Goal: Task Accomplishment & Management: Use online tool/utility

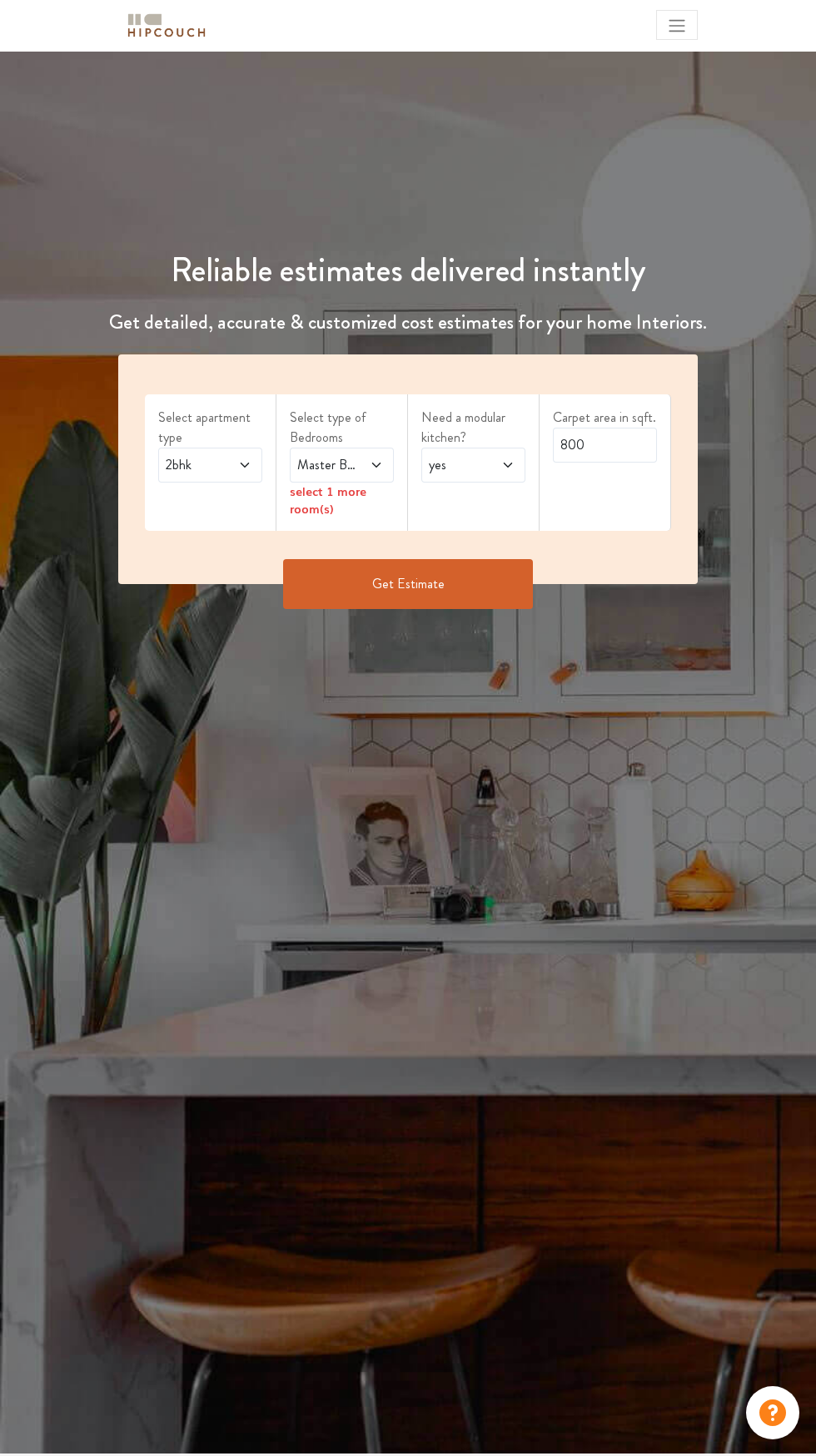
click at [415, 586] on button "Get Estimate" at bounding box center [408, 584] width 250 height 50
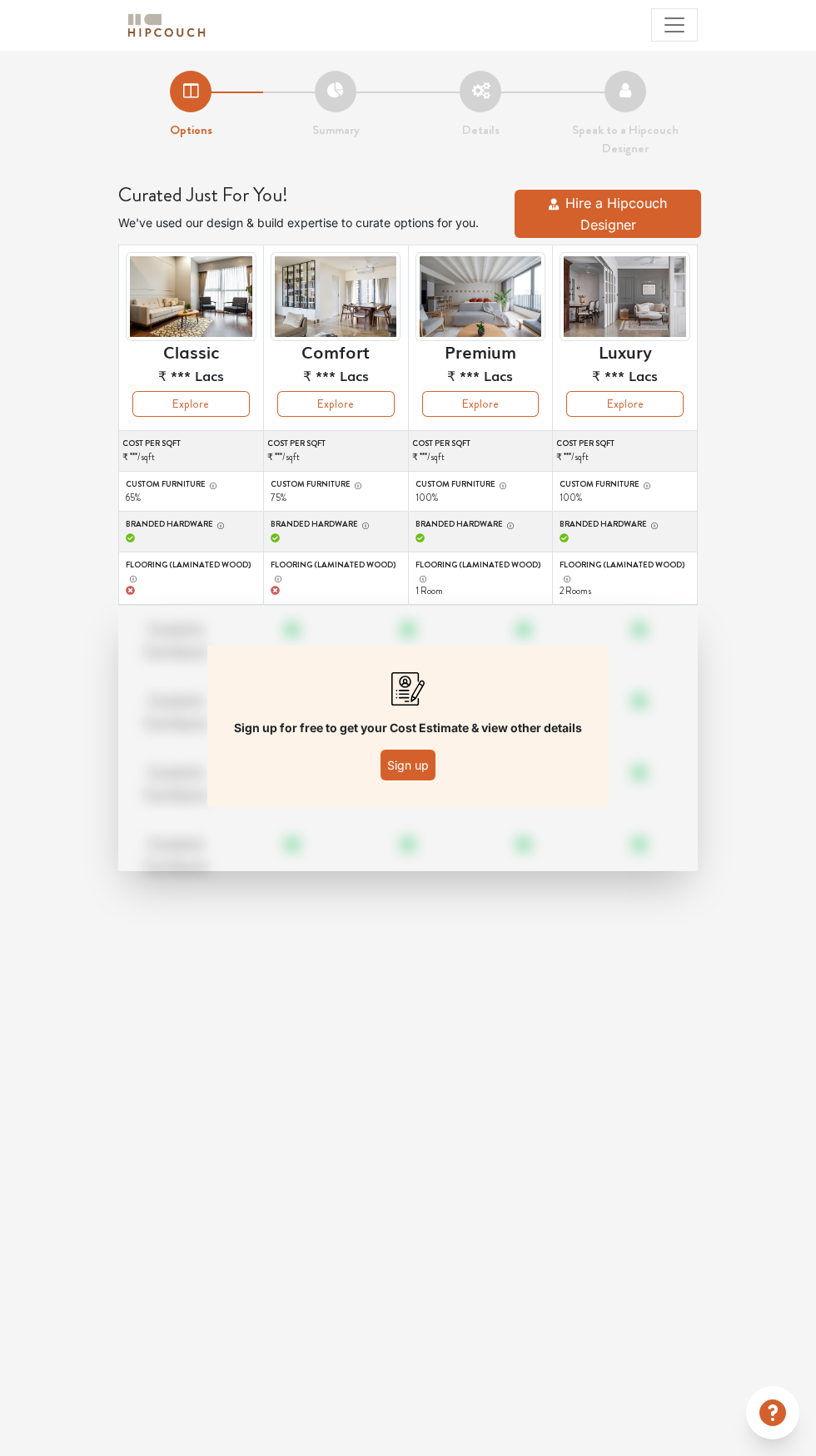
click at [412, 766] on button "Sign up" at bounding box center [408, 765] width 55 height 30
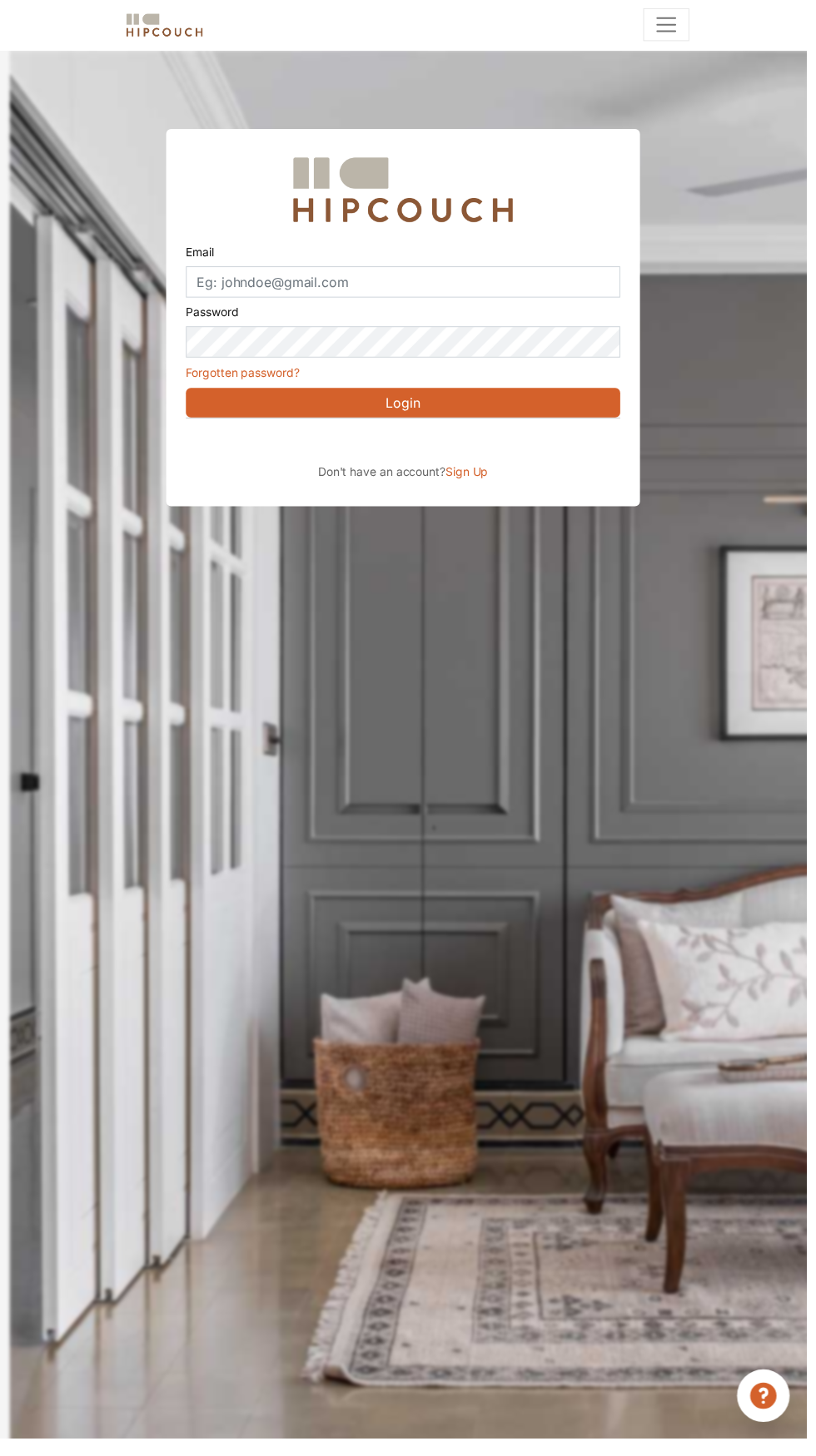
click at [454, 476] on span "Sign Up" at bounding box center [472, 476] width 43 height 14
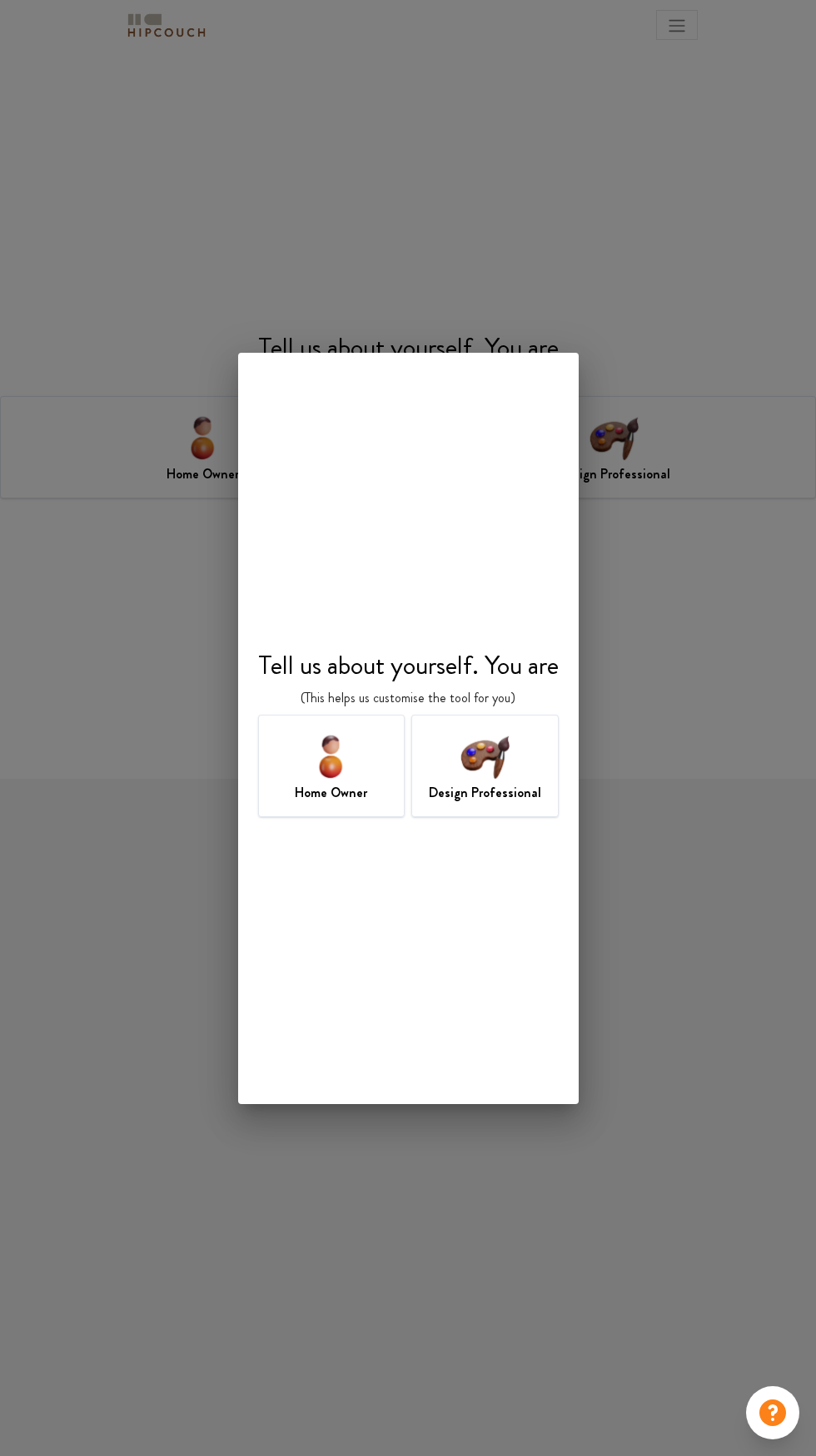
click at [527, 748] on div "Design Professional" at bounding box center [485, 766] width 148 height 102
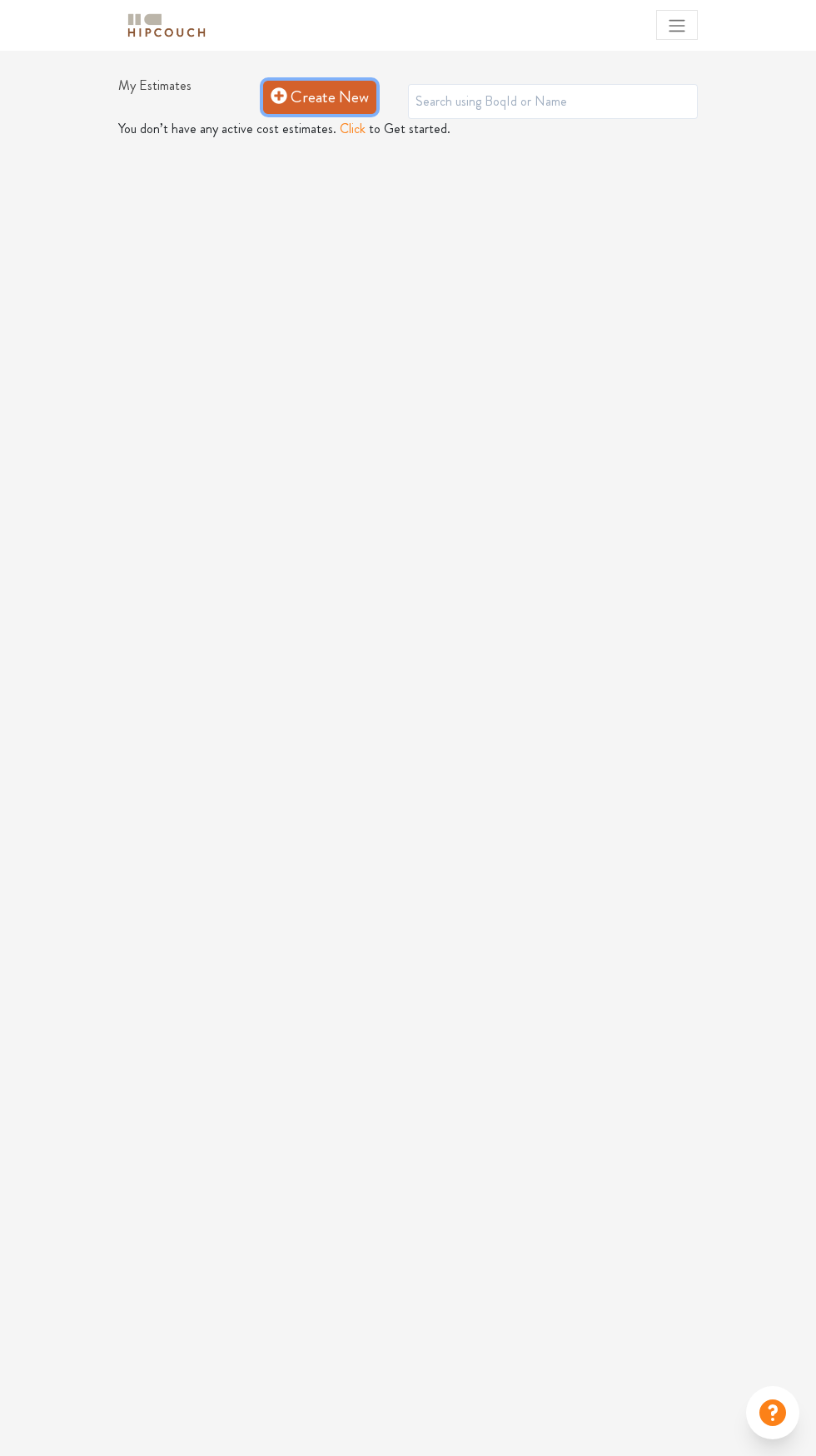
click at [368, 104] on link "Create New" at bounding box center [319, 98] width 113 height 33
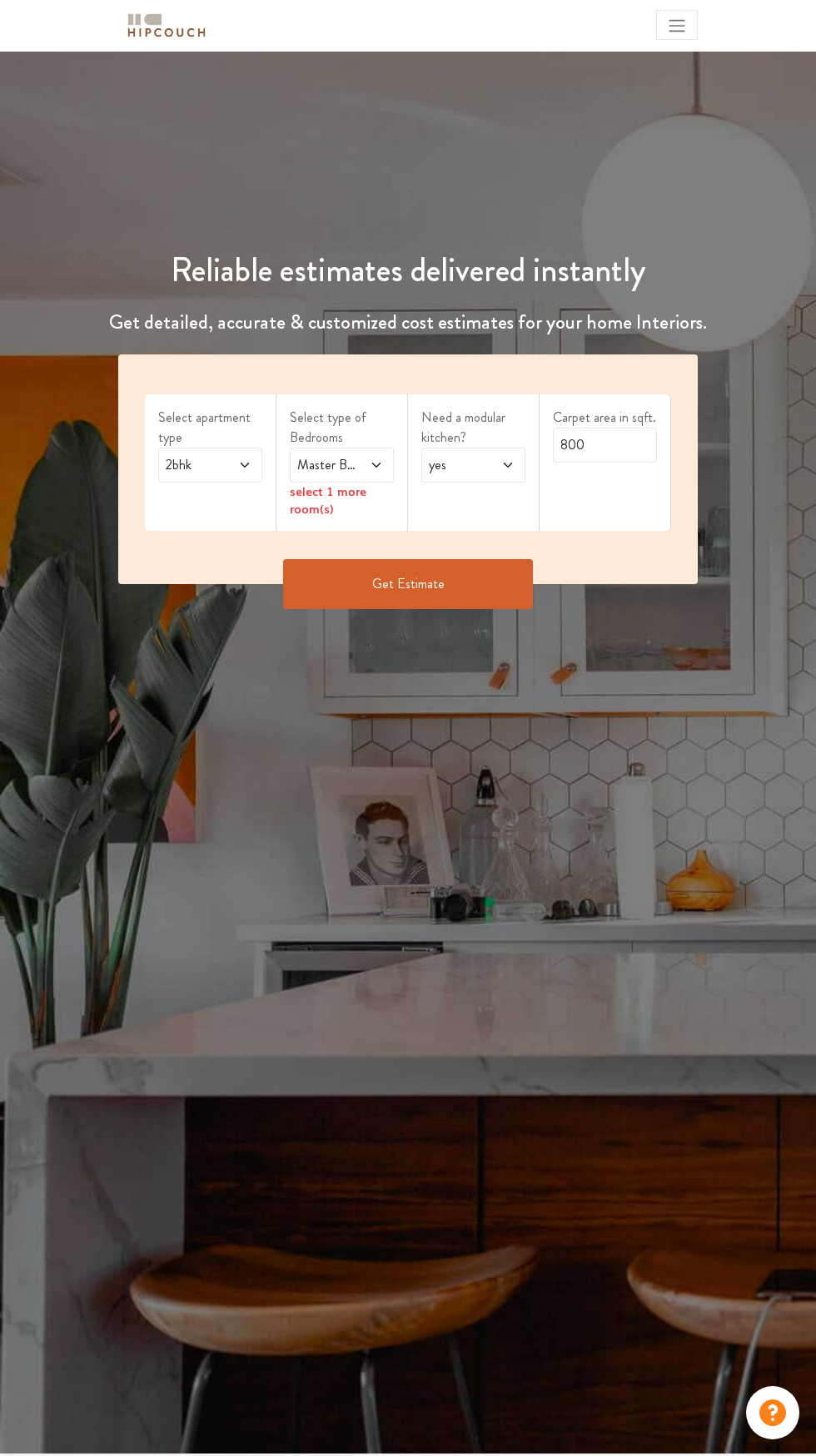
click at [431, 595] on button "Get Estimate" at bounding box center [408, 584] width 250 height 50
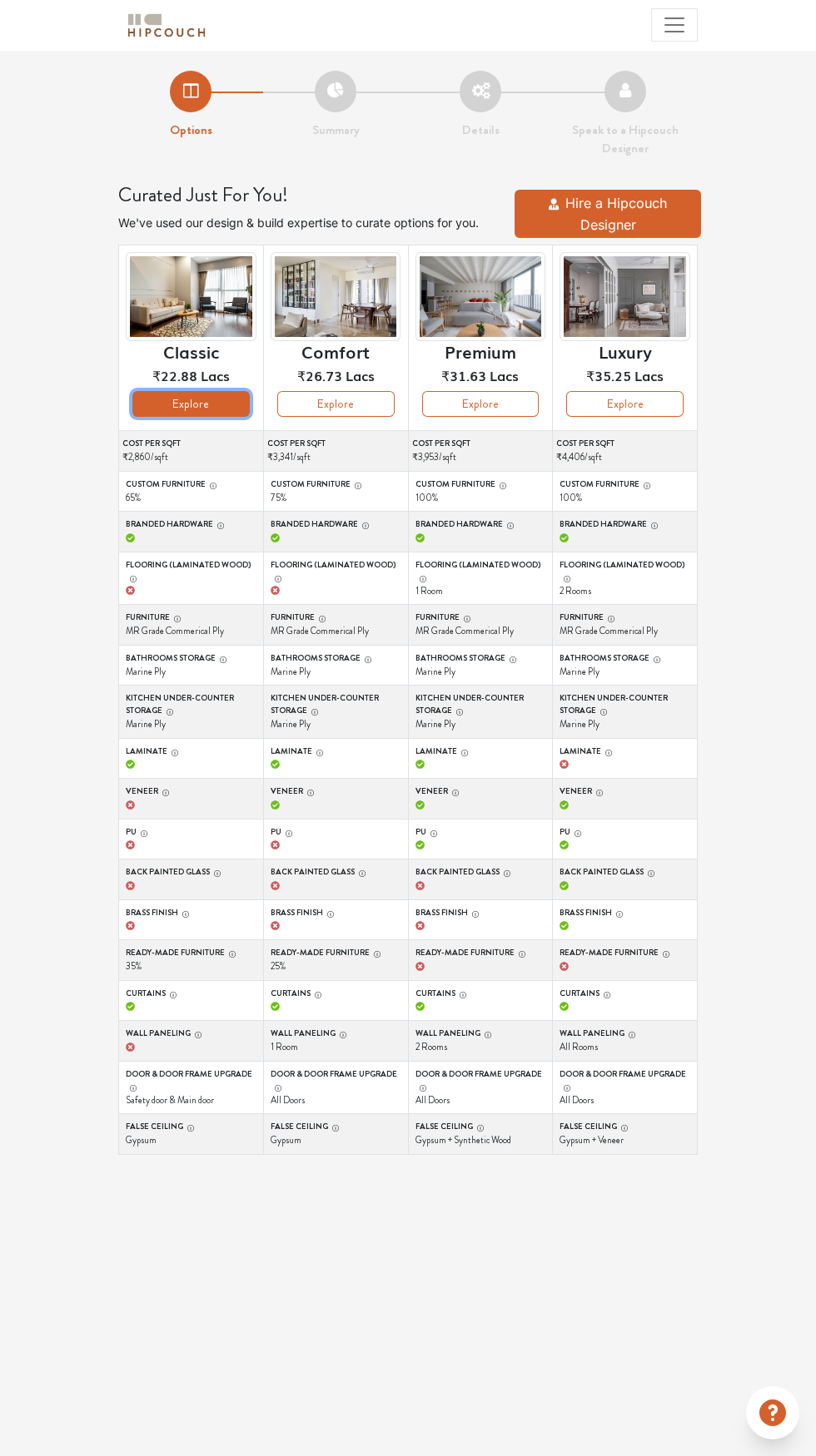
click at [202, 416] on button "Explore" at bounding box center [191, 404] width 117 height 26
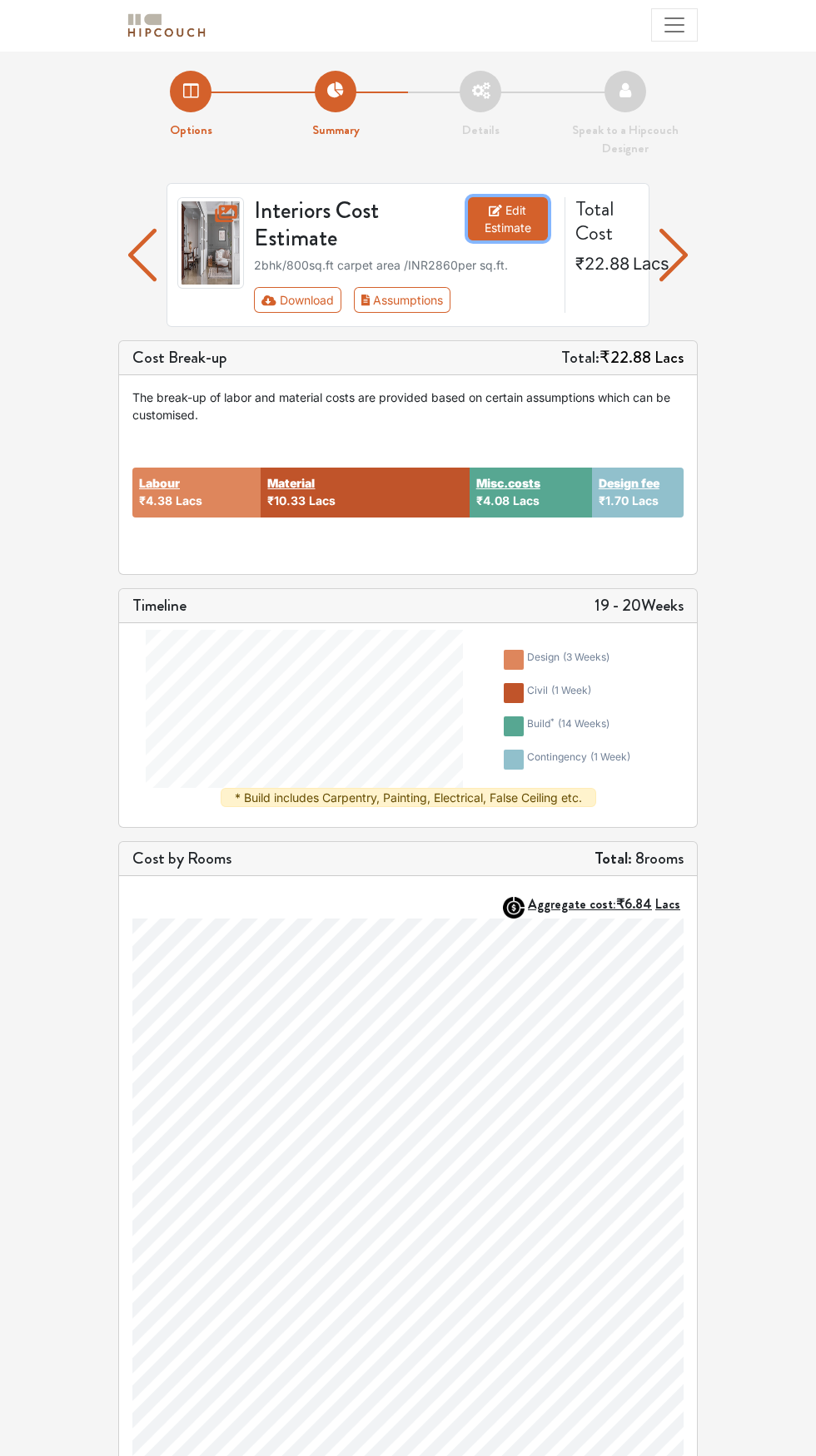
click at [546, 228] on link "Edit Estimate" at bounding box center [507, 218] width 80 height 43
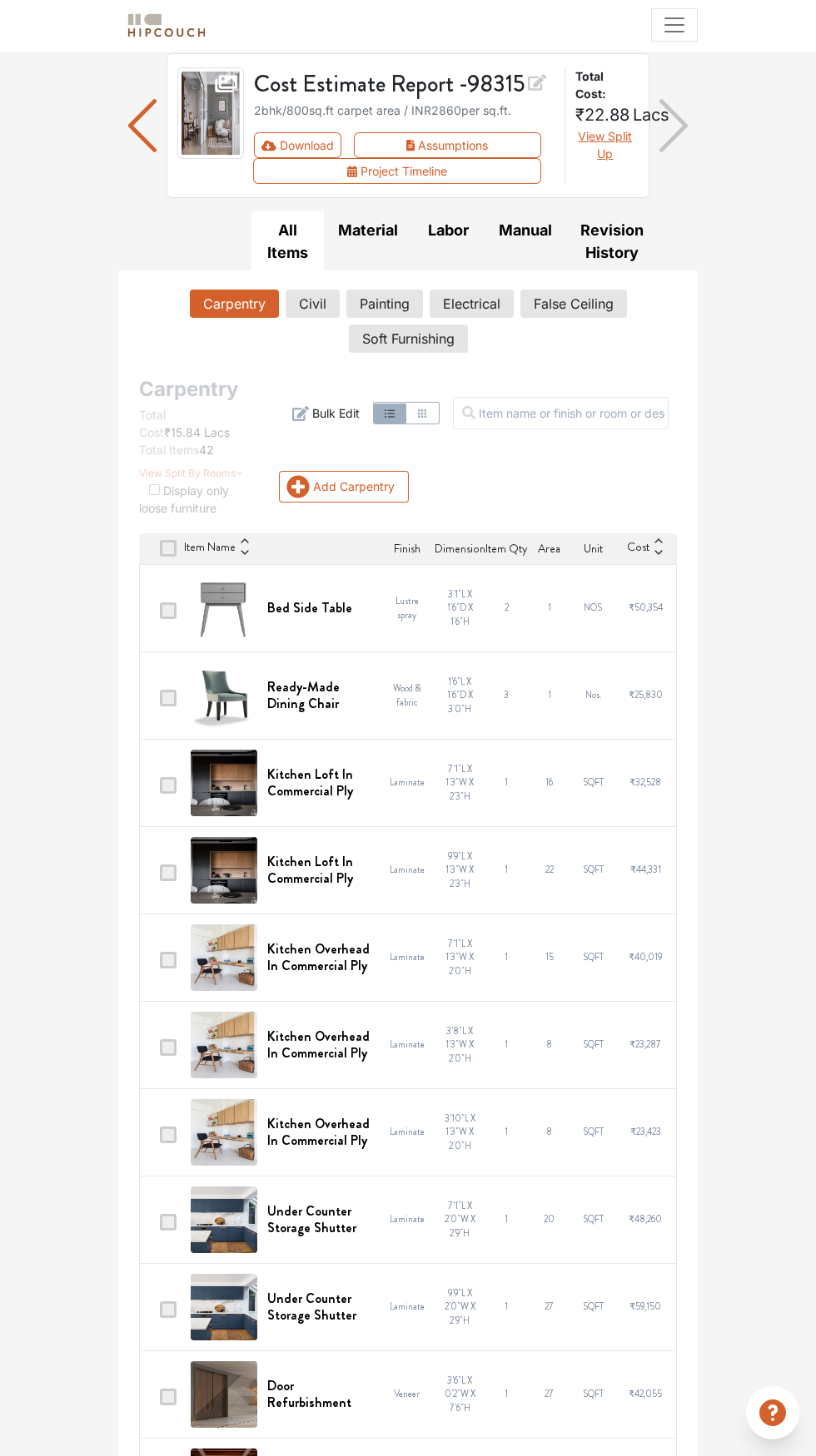
scroll to position [127, 0]
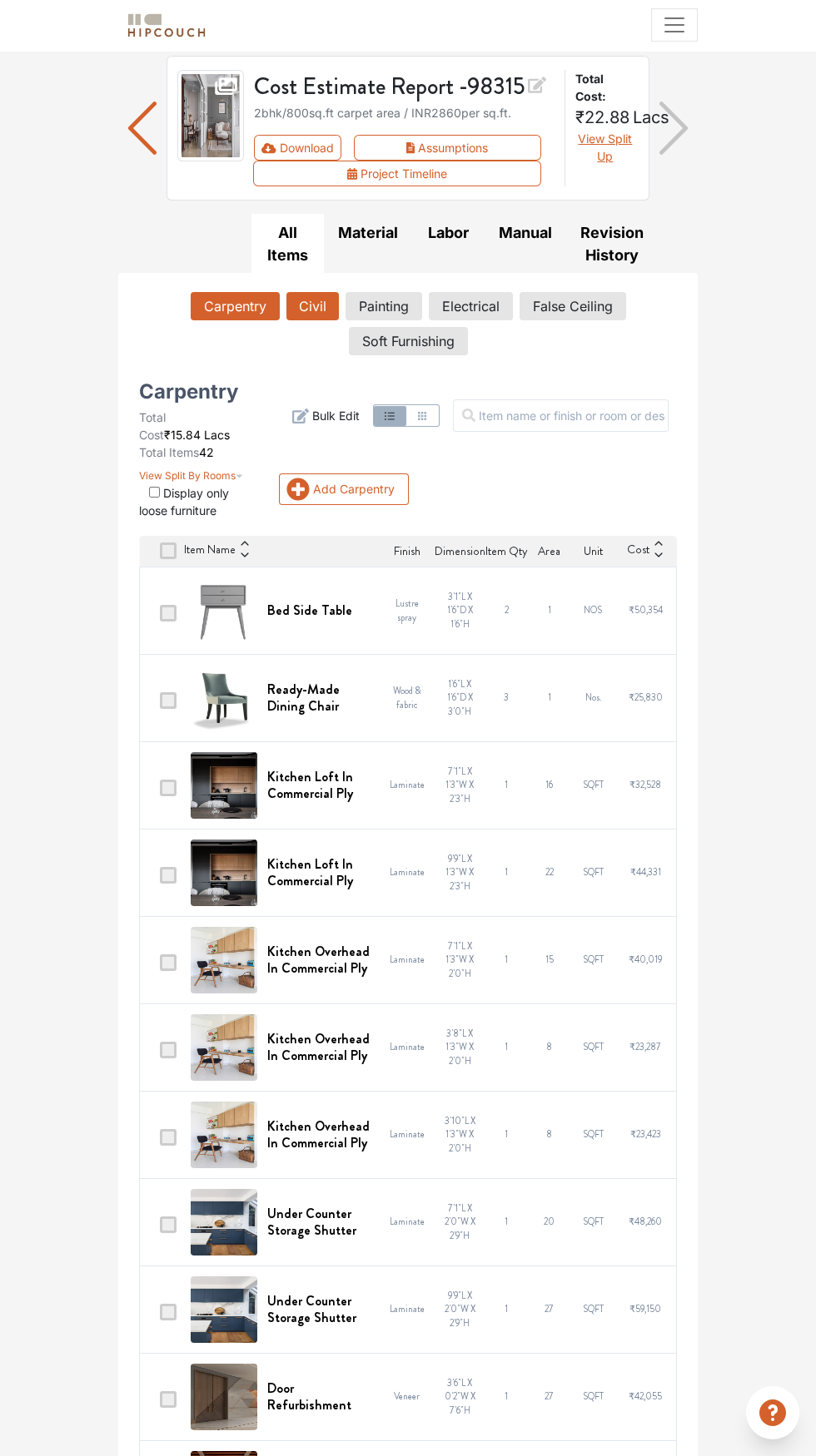
click at [330, 309] on button "Civil" at bounding box center [313, 306] width 53 height 29
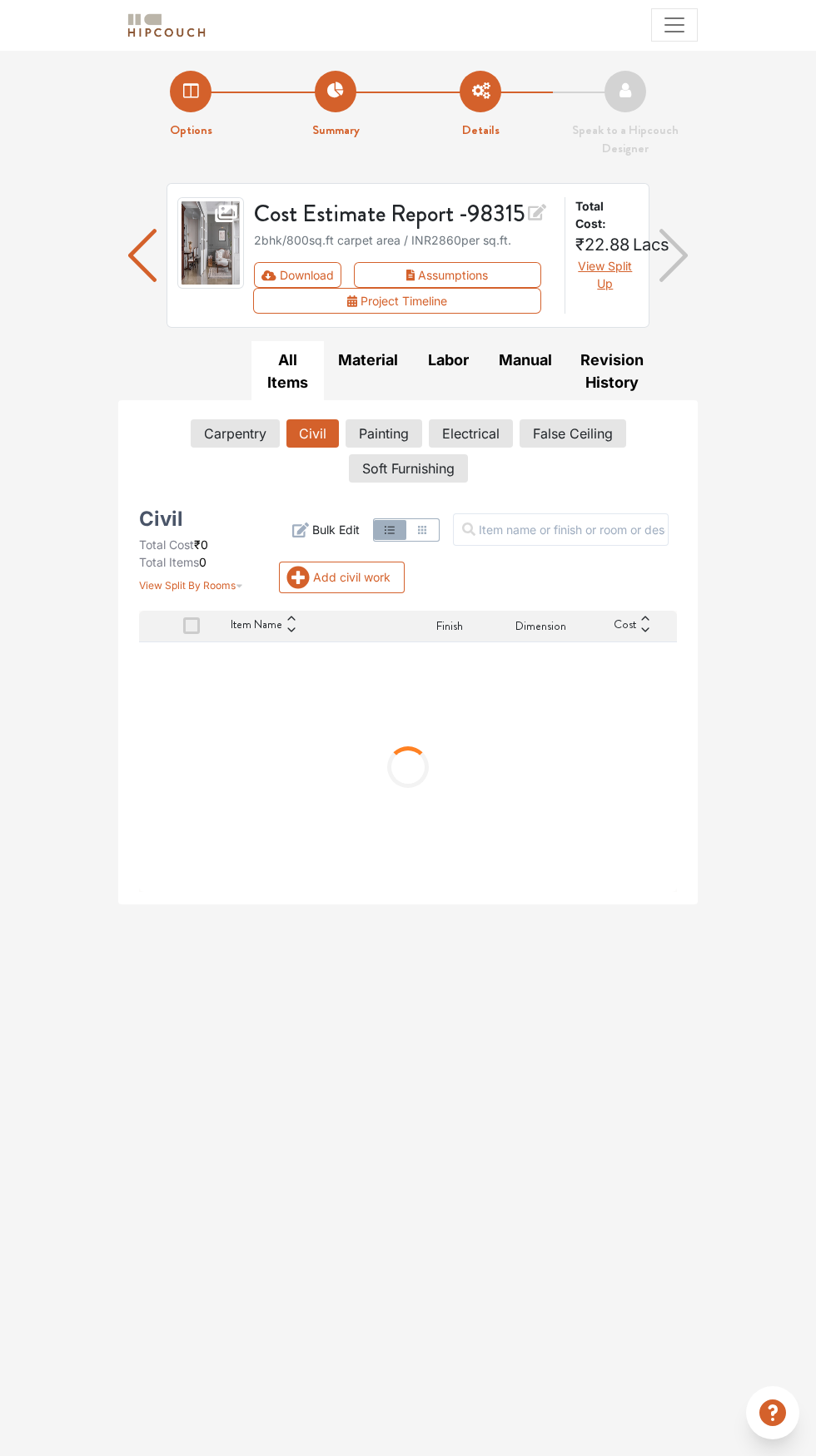
scroll to position [0, 0]
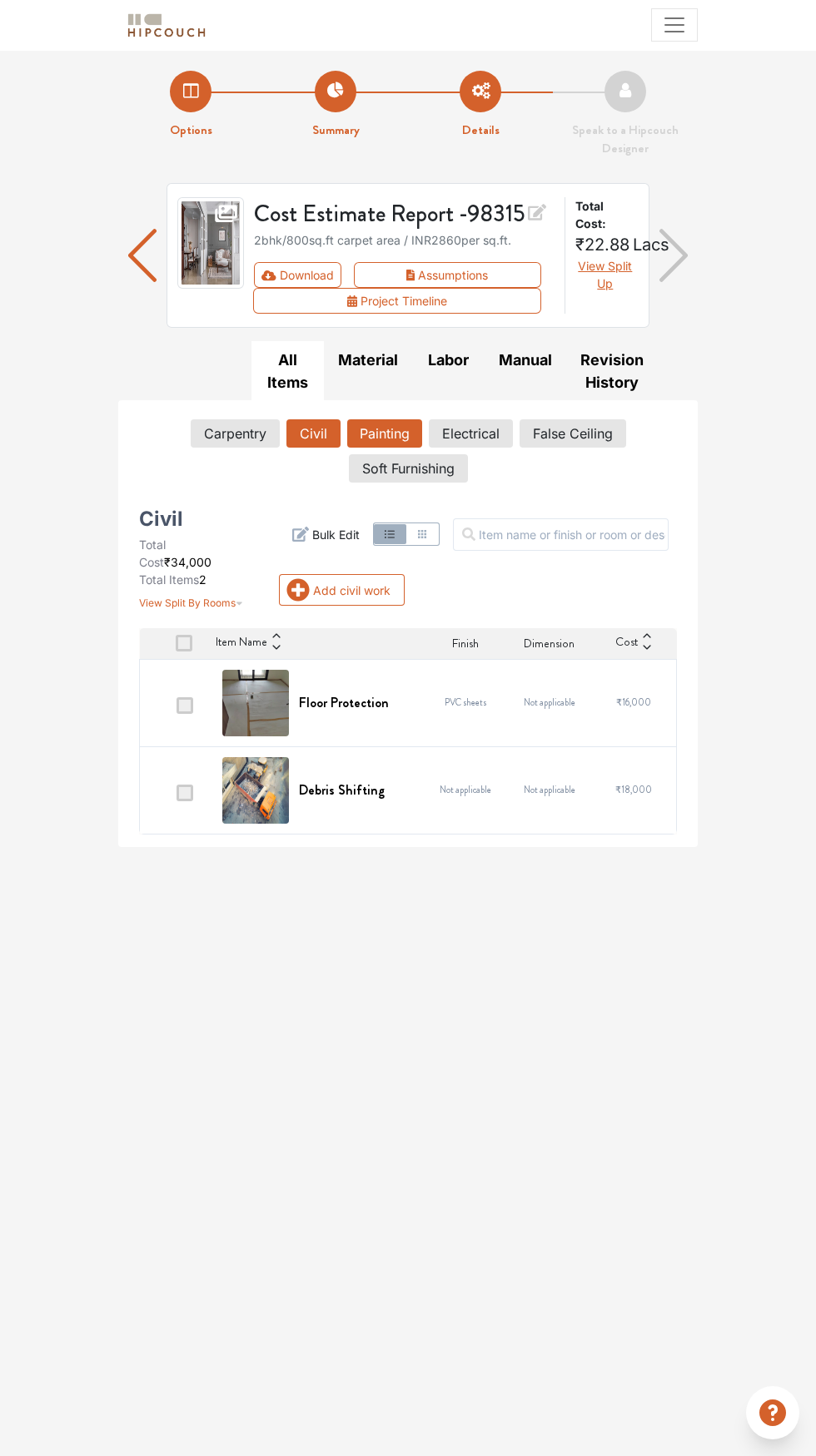
click at [391, 424] on button "Painting" at bounding box center [384, 433] width 75 height 29
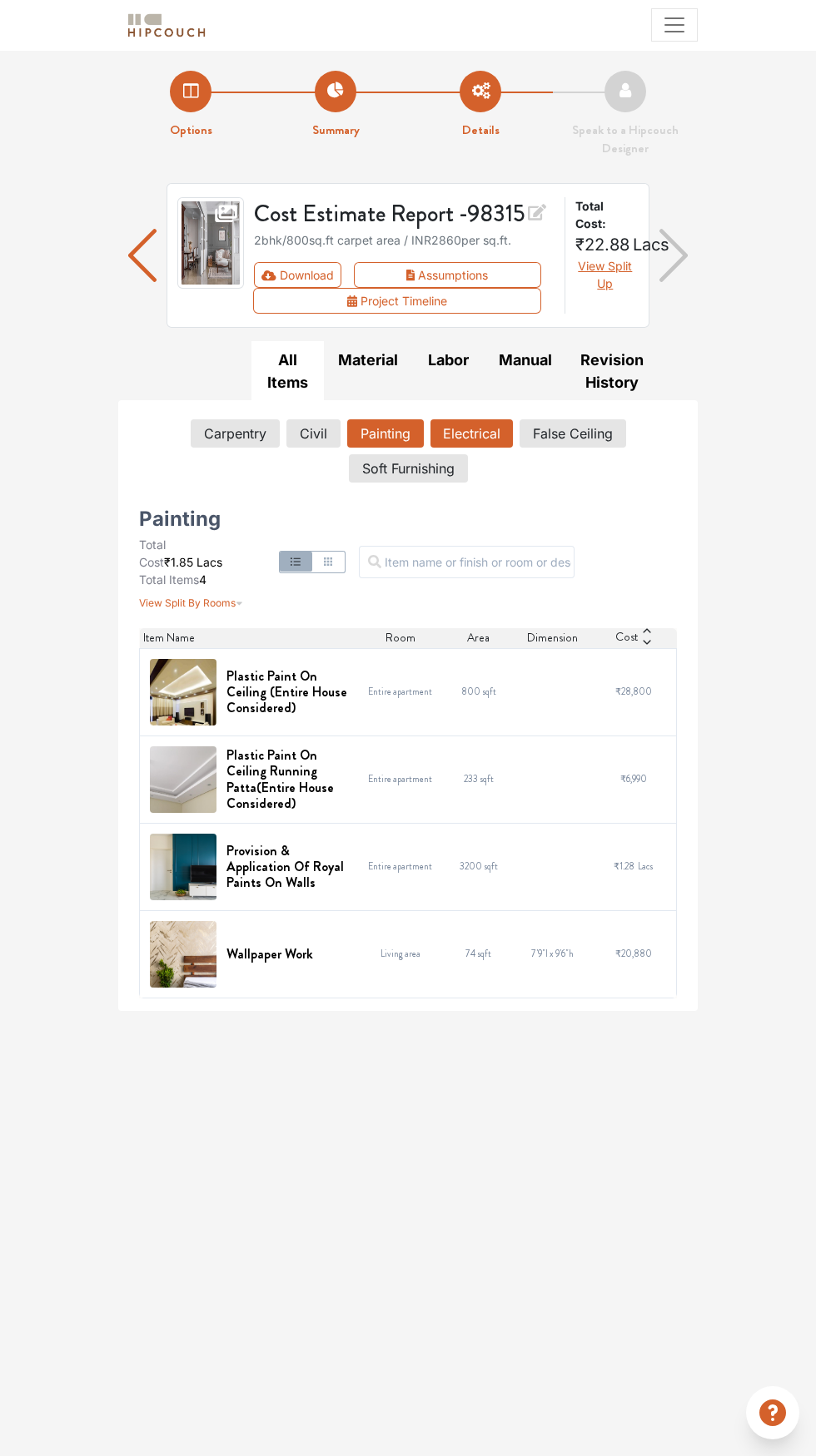
click at [485, 421] on button "Electrical" at bounding box center [471, 433] width 82 height 29
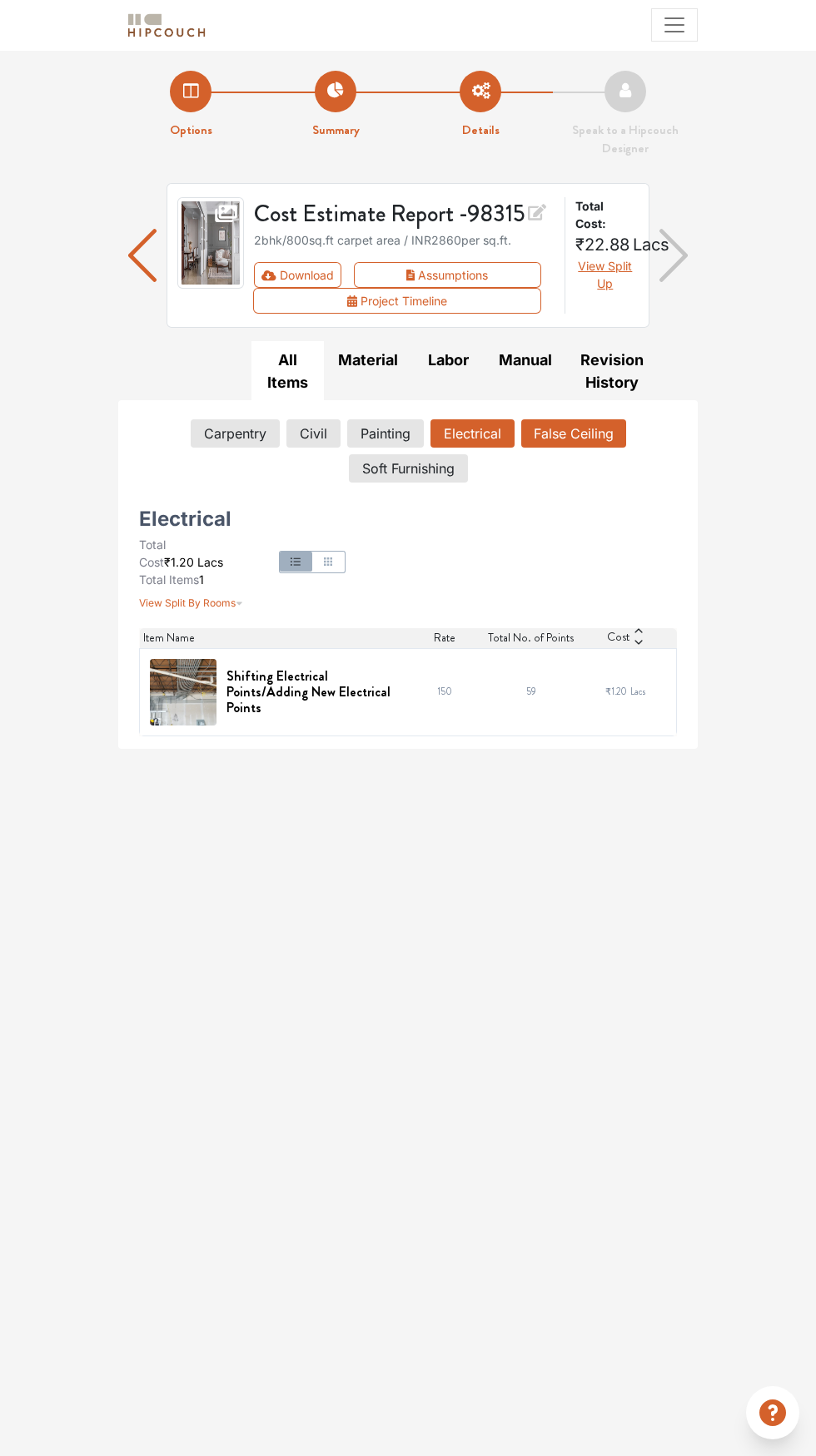
click at [606, 426] on button "False Ceiling" at bounding box center [574, 433] width 105 height 29
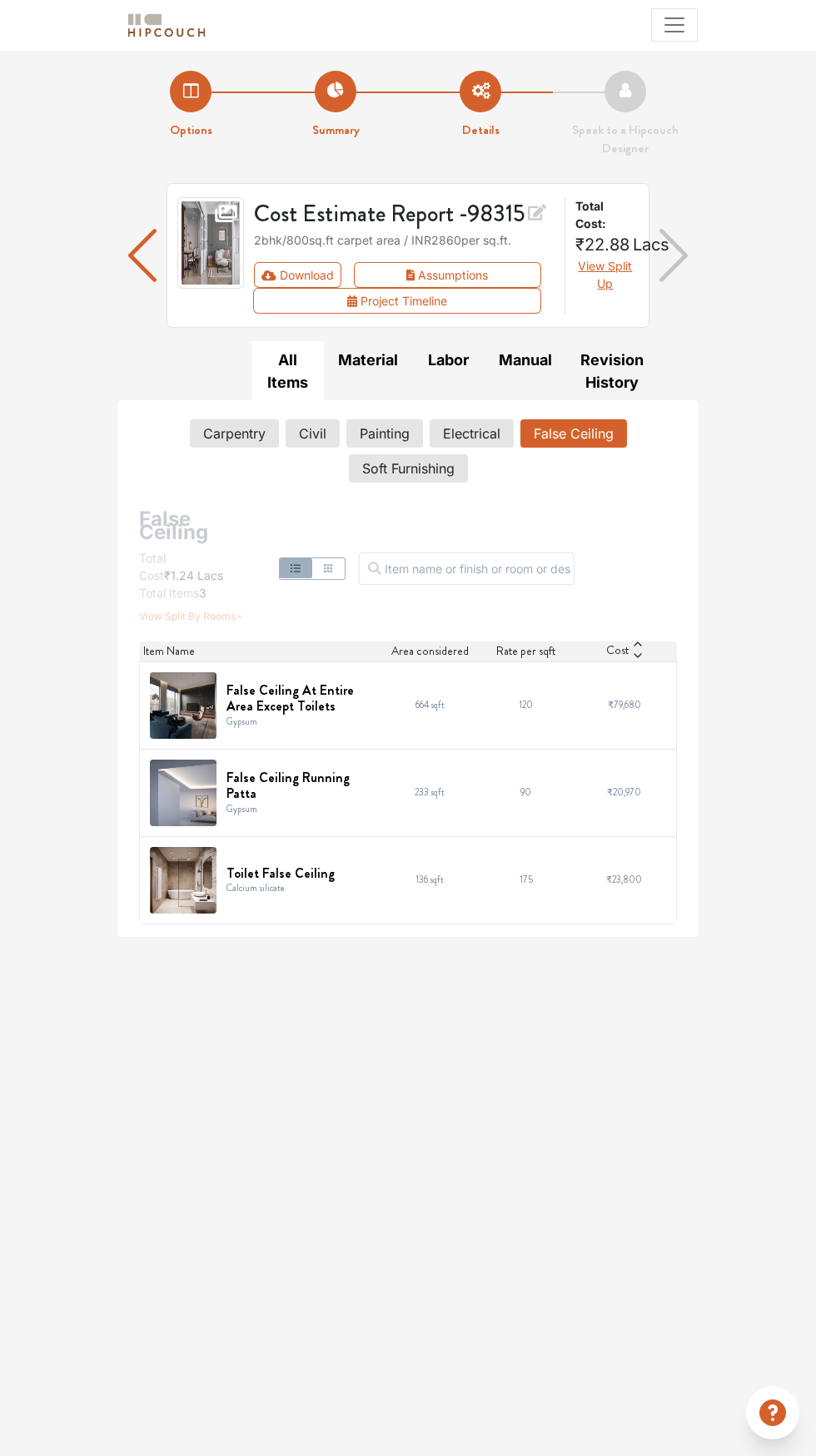
click at [666, 249] on img "button" at bounding box center [673, 254] width 29 height 73
click at [605, 285] on span "View Split Up" at bounding box center [605, 275] width 54 height 31
click at [611, 276] on button "View Split Up" at bounding box center [605, 275] width 60 height 35
click at [614, 262] on span "View Split Up" at bounding box center [605, 275] width 54 height 31
click at [302, 276] on button "Download" at bounding box center [297, 275] width 88 height 26
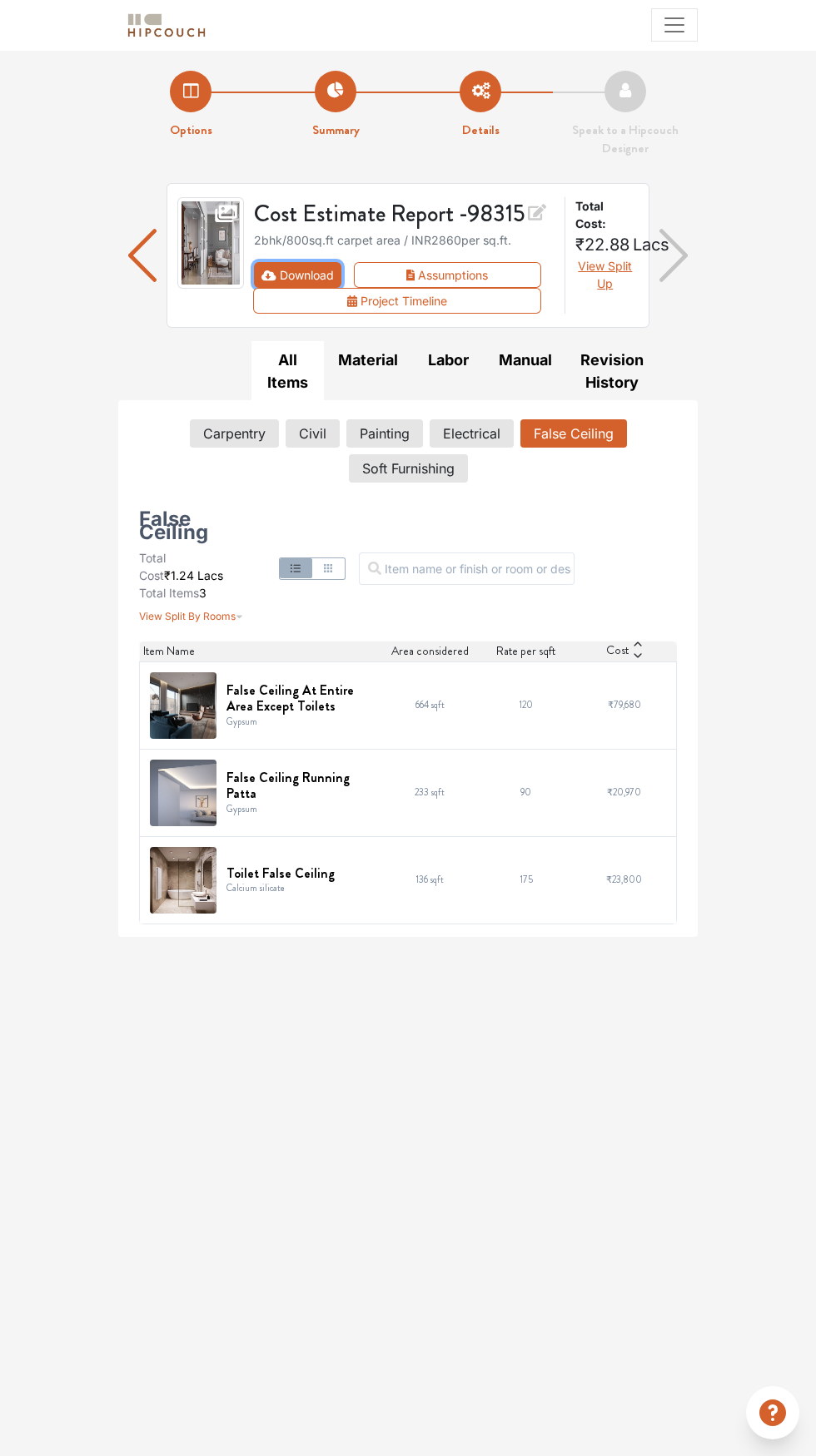
click at [312, 276] on button "Download" at bounding box center [297, 275] width 88 height 26
